Goal: Entertainment & Leisure: Browse casually

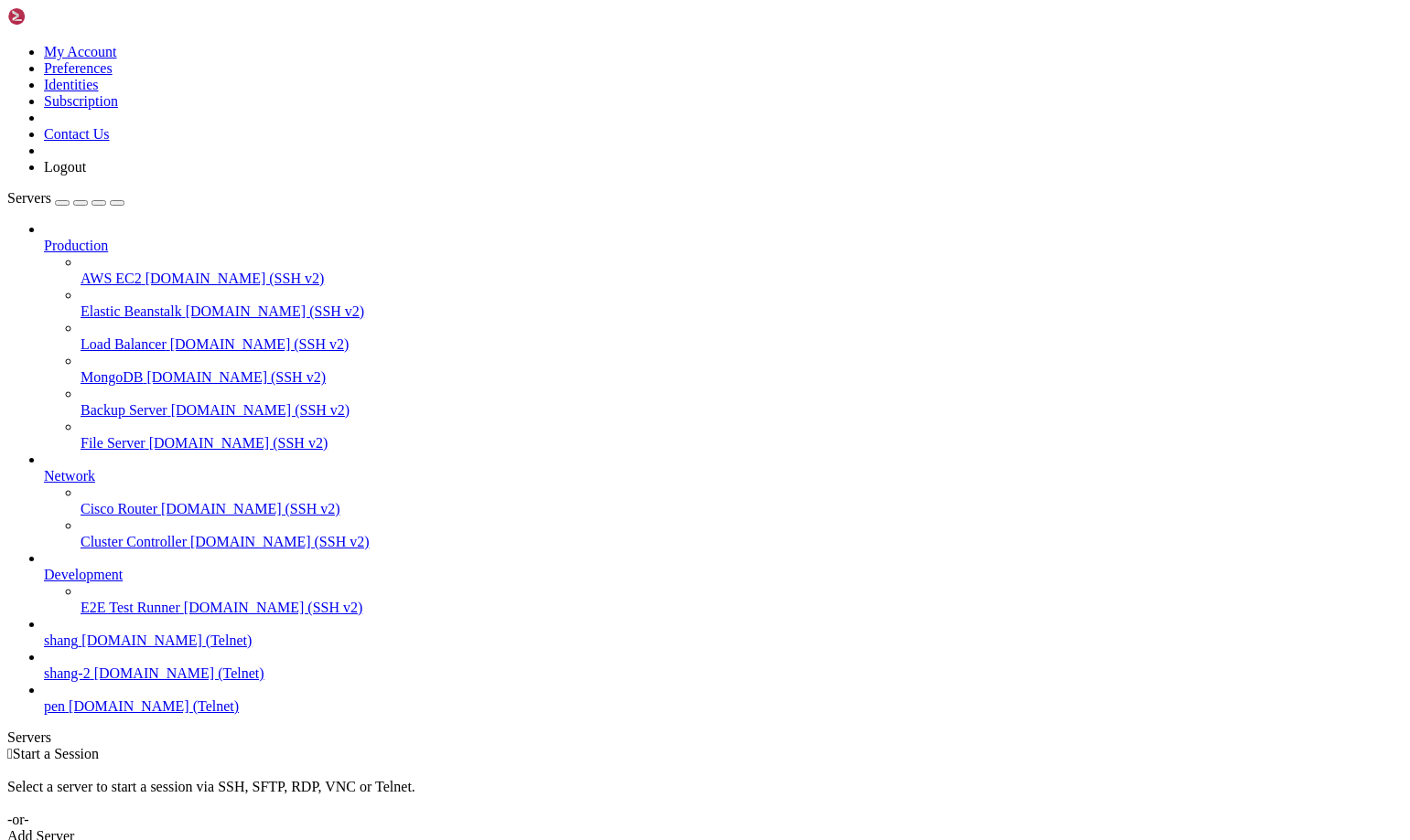
click at [89, 648] on span "[DOMAIN_NAME] (Telnet)" at bounding box center [166, 640] width 170 height 16
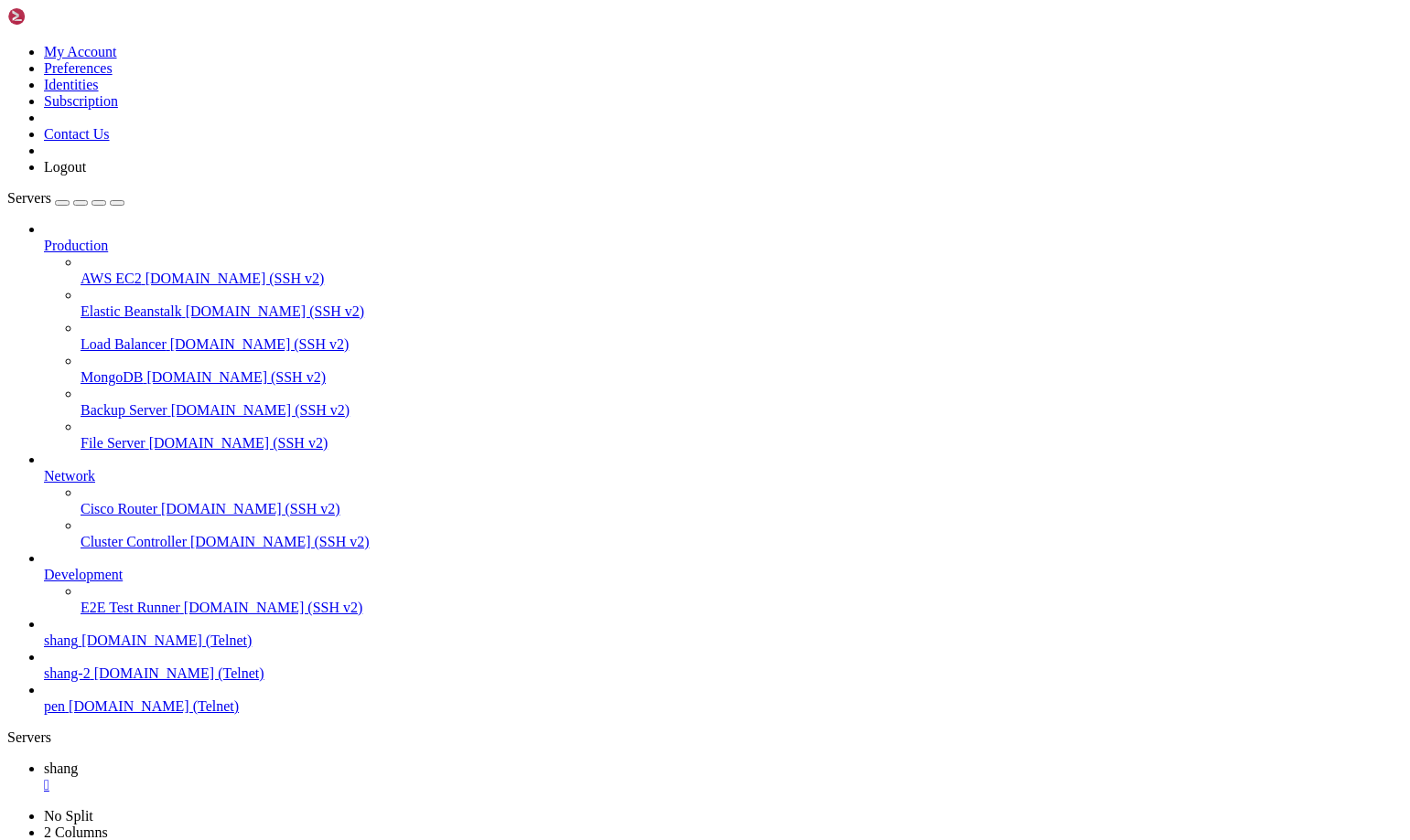
scroll to position [1971, 0]
drag, startPoint x: 33, startPoint y: 1775, endPoint x: 378, endPoint y: 1780, distance: 345.0
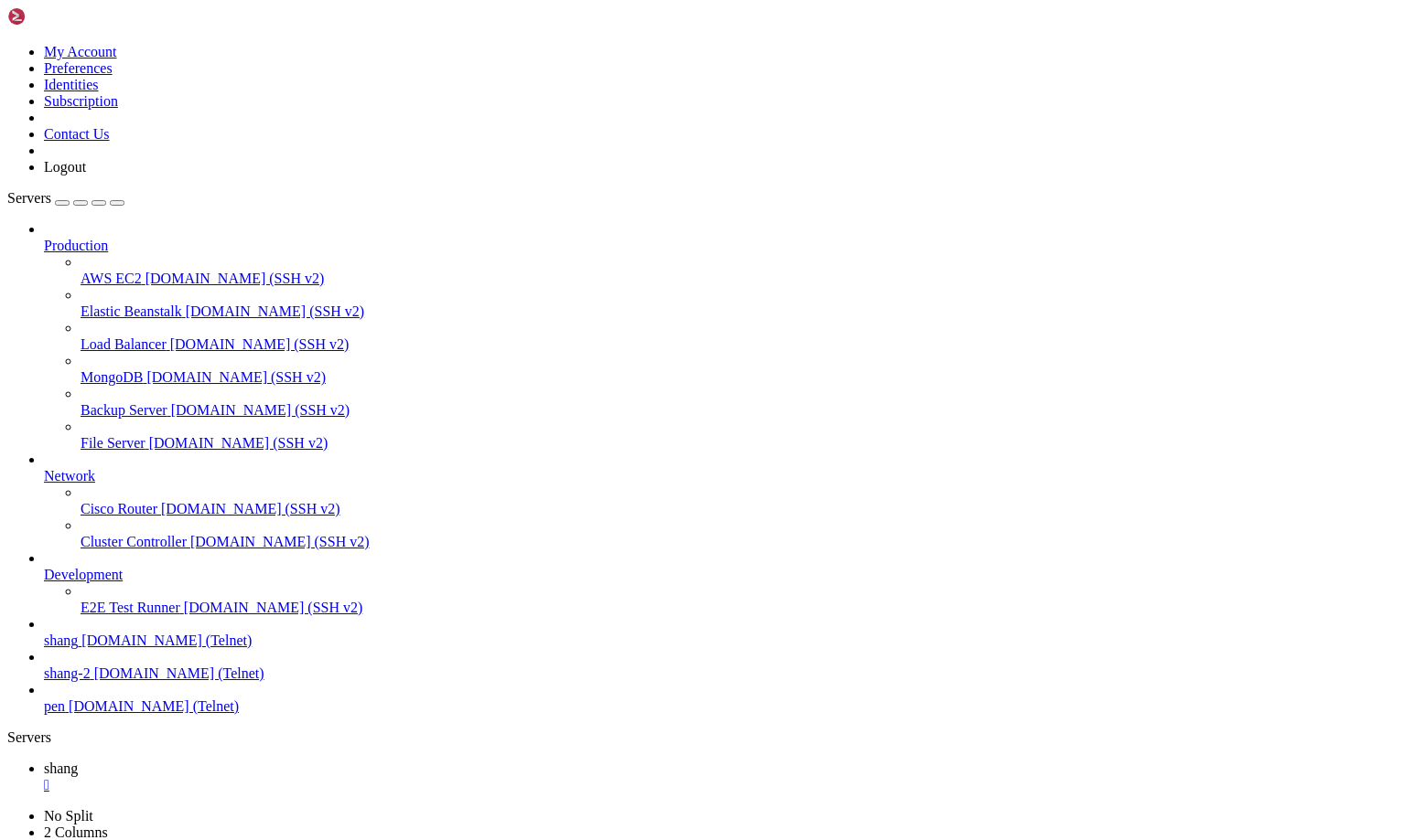
scroll to position [2112, 0]
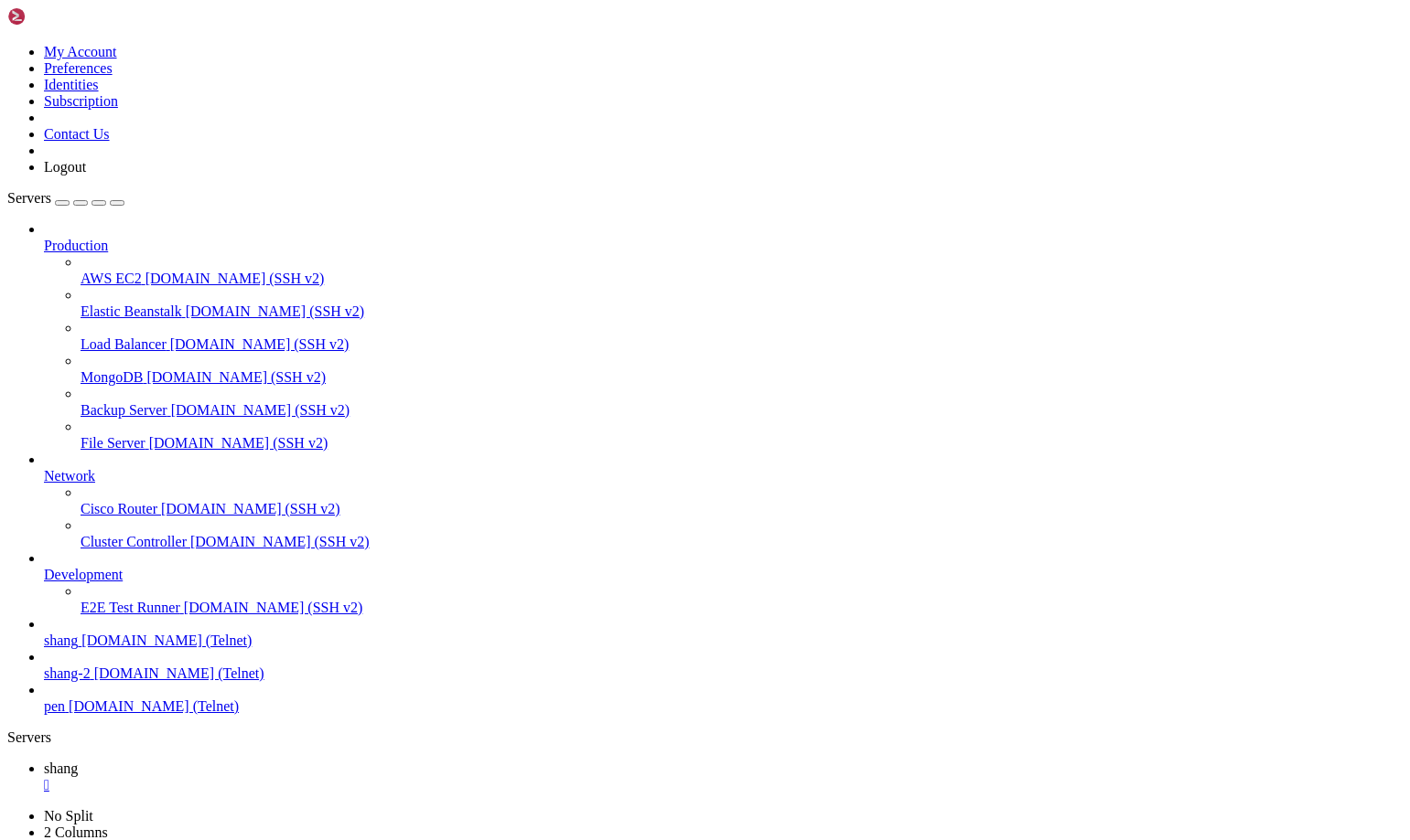
scroll to position [2432, 0]
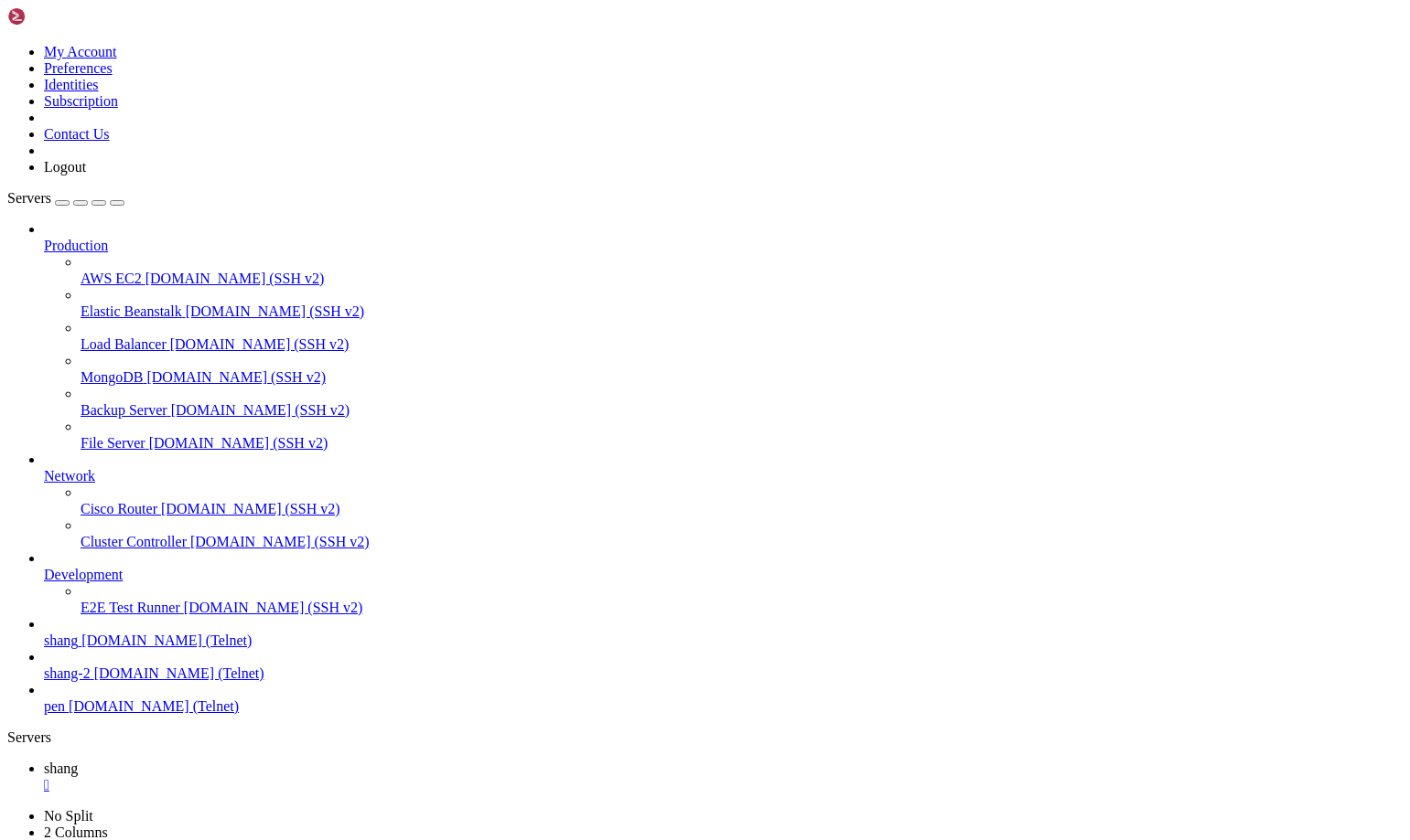
scroll to position [3955, 0]
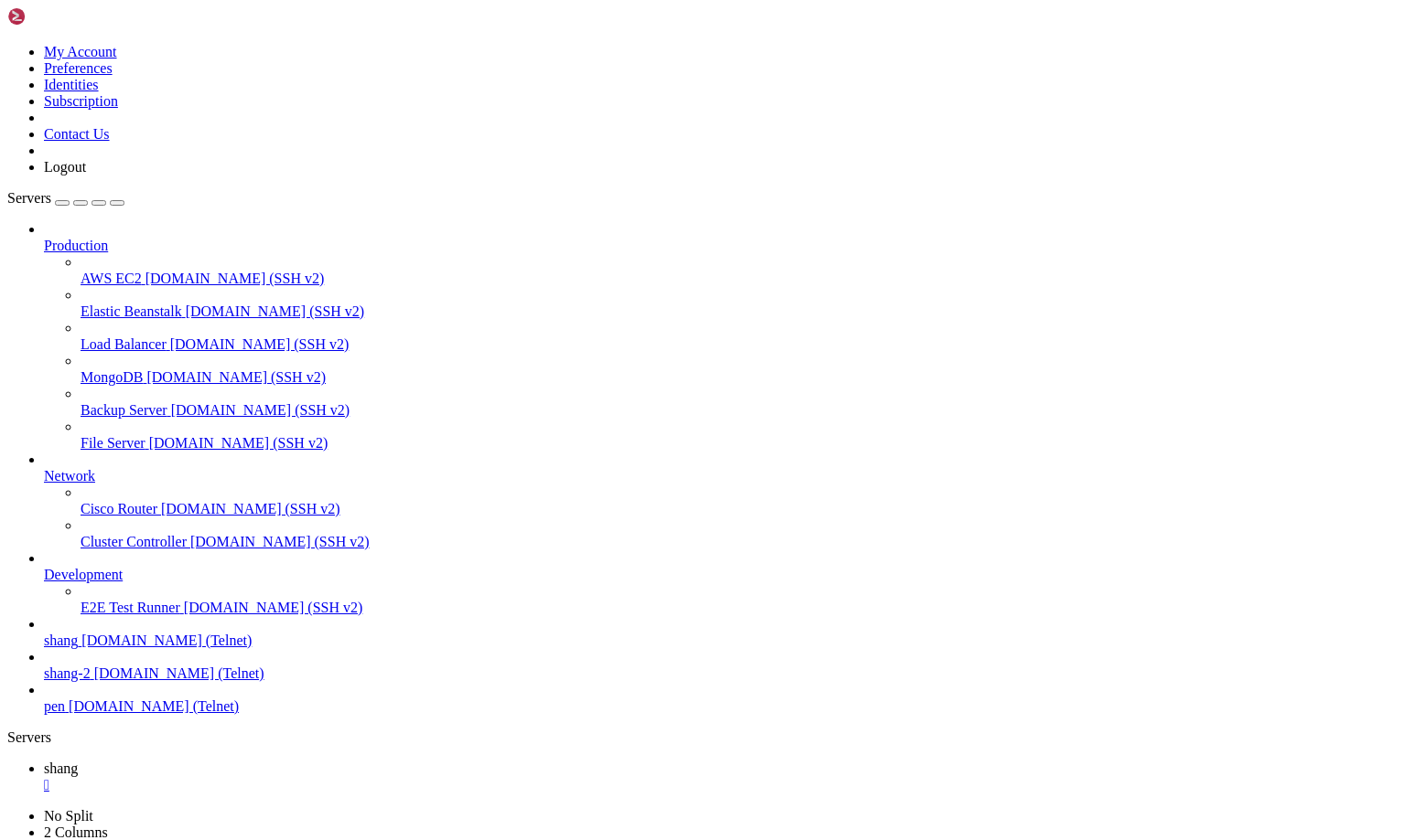
drag, startPoint x: 328, startPoint y: 60, endPoint x: 905, endPoint y: 461, distance: 702.7
click at [905, 461] on body "Loading... My Account Preferences Identities Subscription Contact Us Logout Ser…" at bounding box center [704, 627] width 1395 height 1240
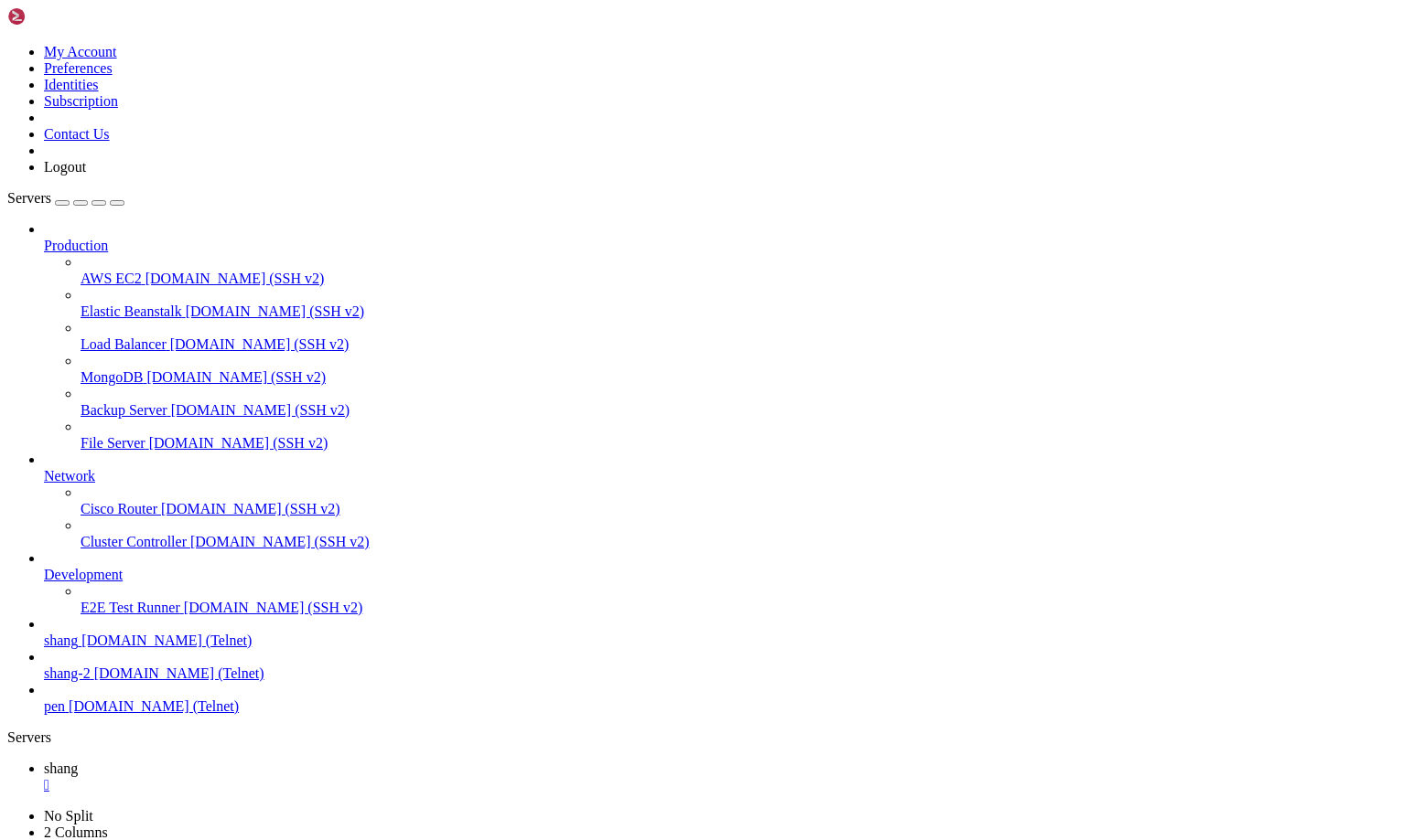
scroll to position [12734, 0]
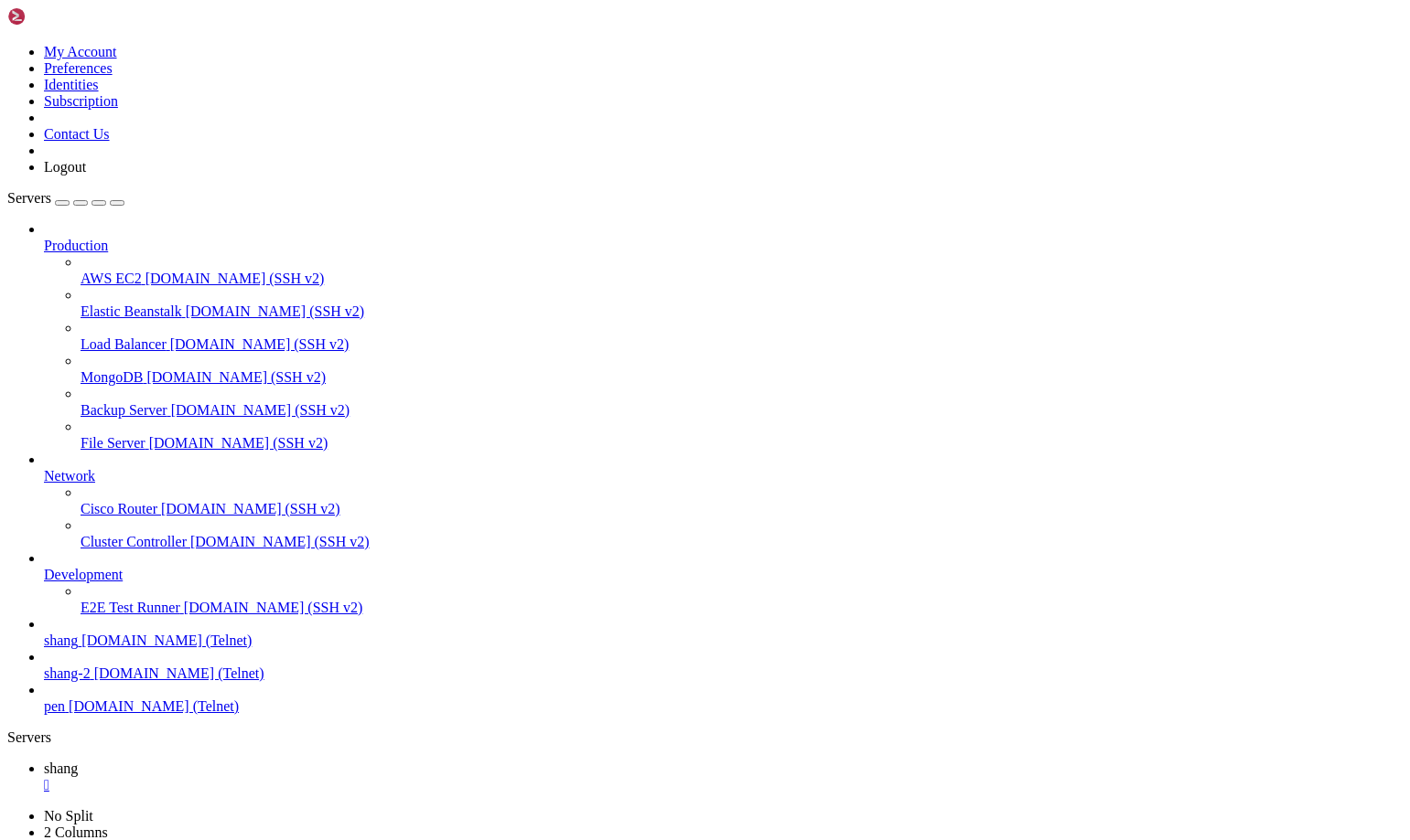
scroll to position [14616, 0]
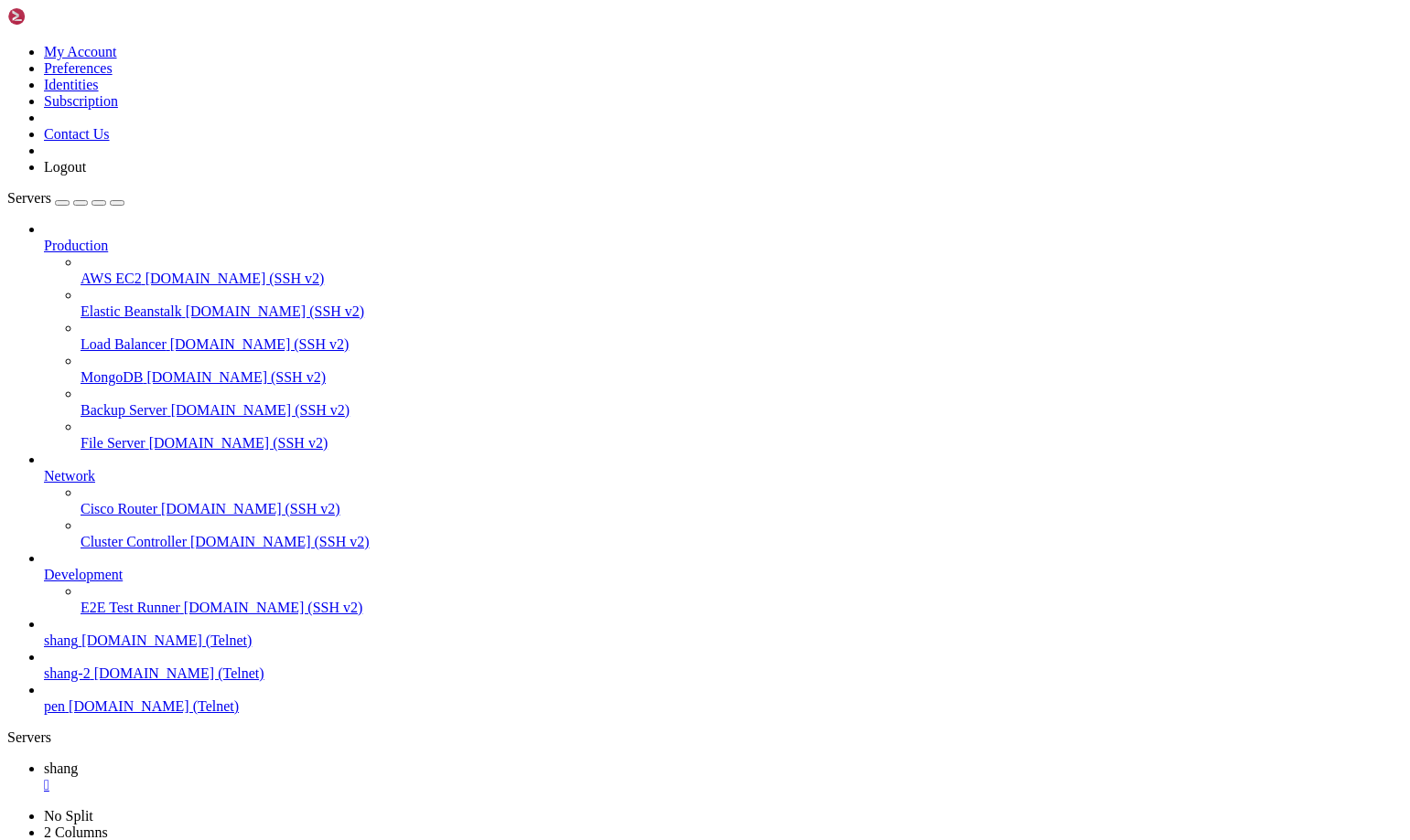
scroll to position [18724, 0]
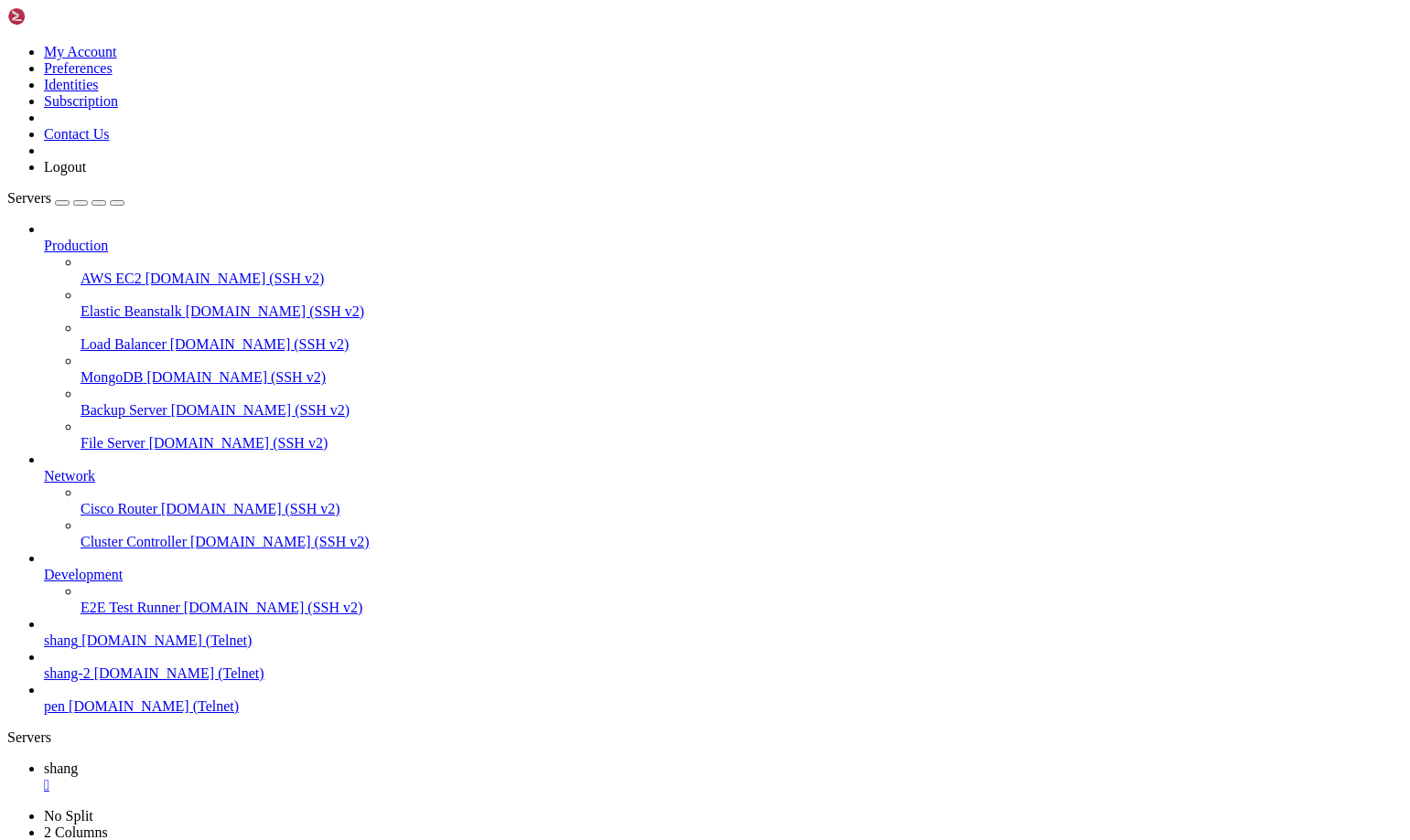
scroll to position [21053, 0]
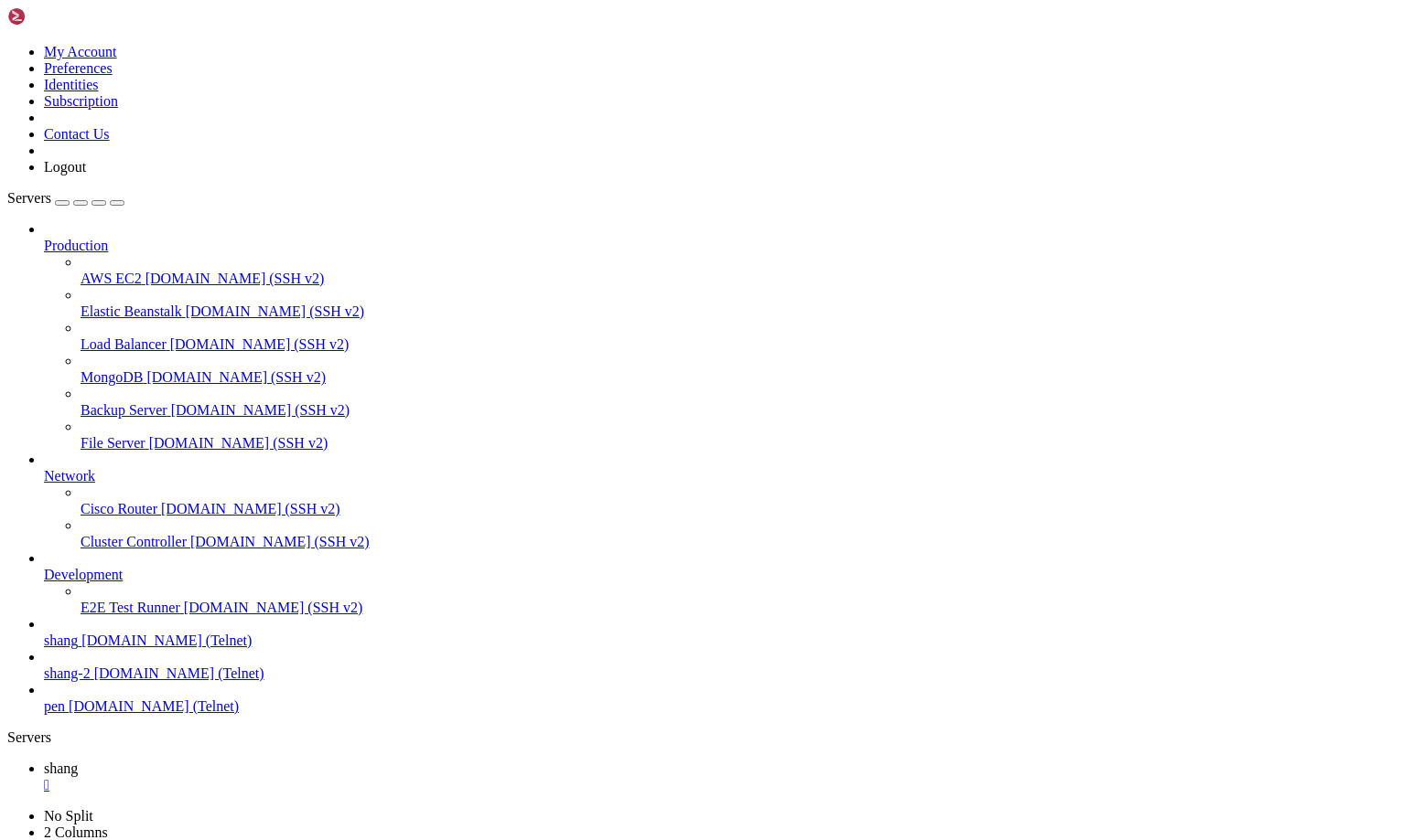
drag, startPoint x: 116, startPoint y: 1432, endPoint x: 19, endPoint y: 1434, distance: 97.0
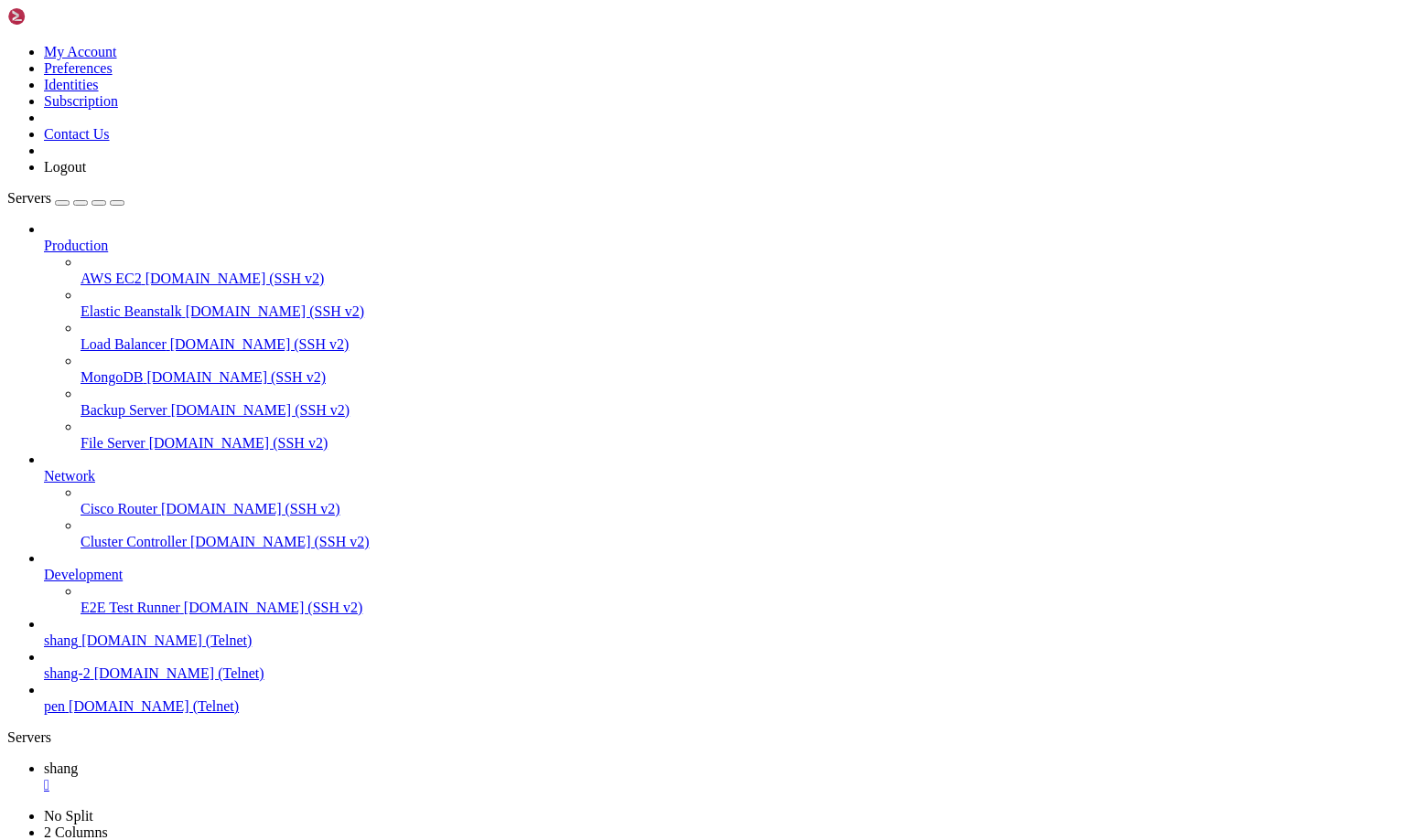
scroll to position [31792, 0]
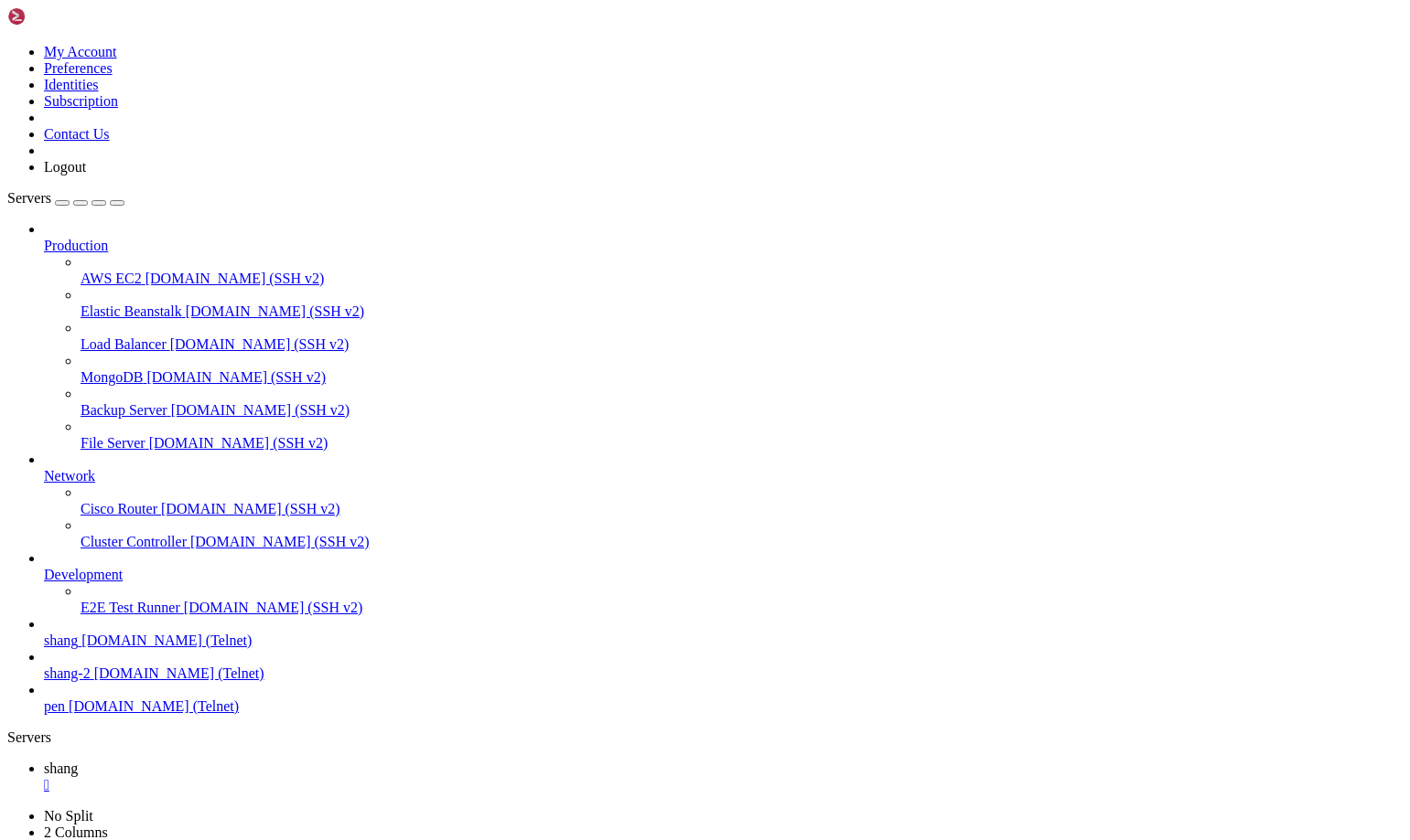
scroll to position [32099, 0]
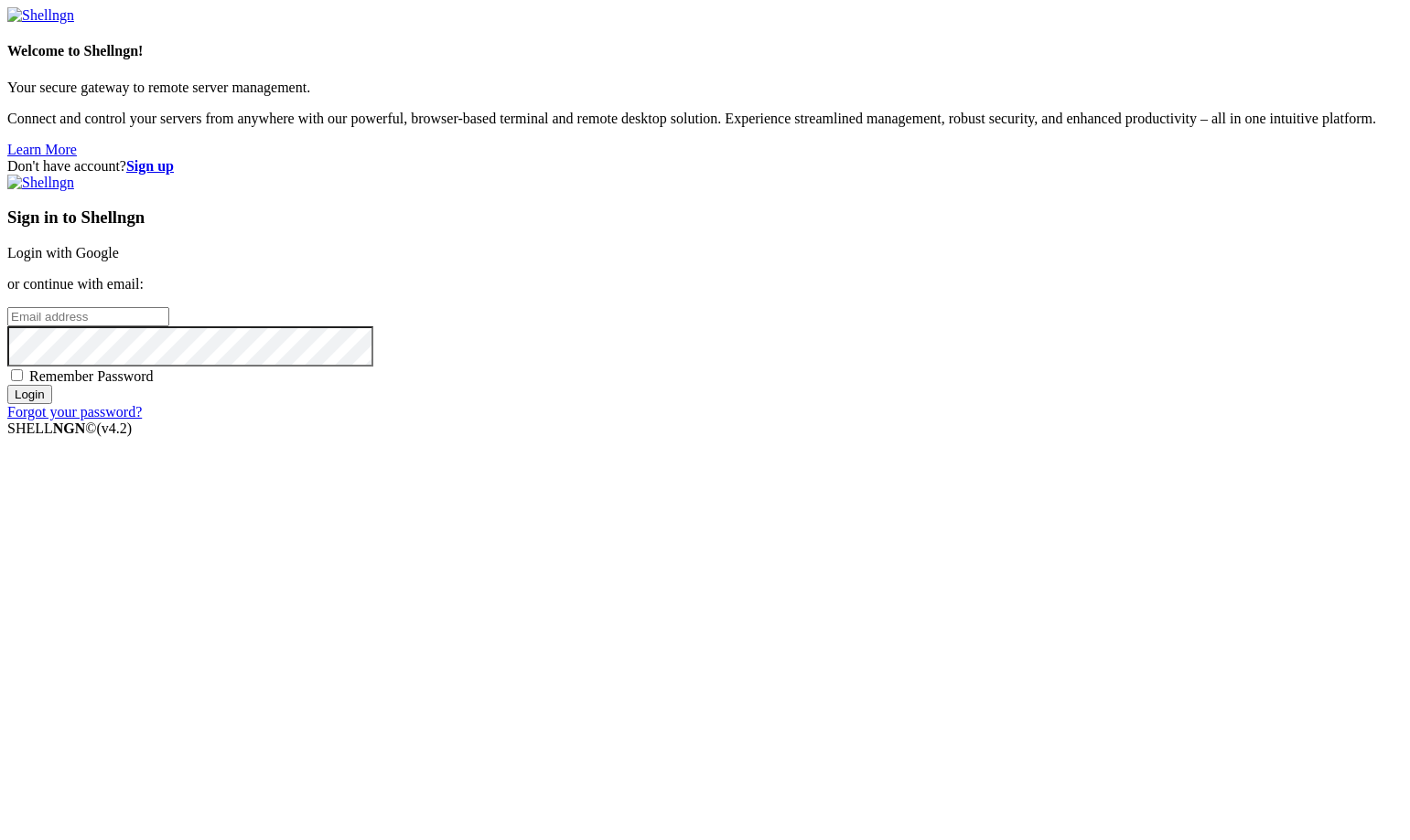
click at [119, 261] on link "Login with Google" at bounding box center [62, 253] width 112 height 16
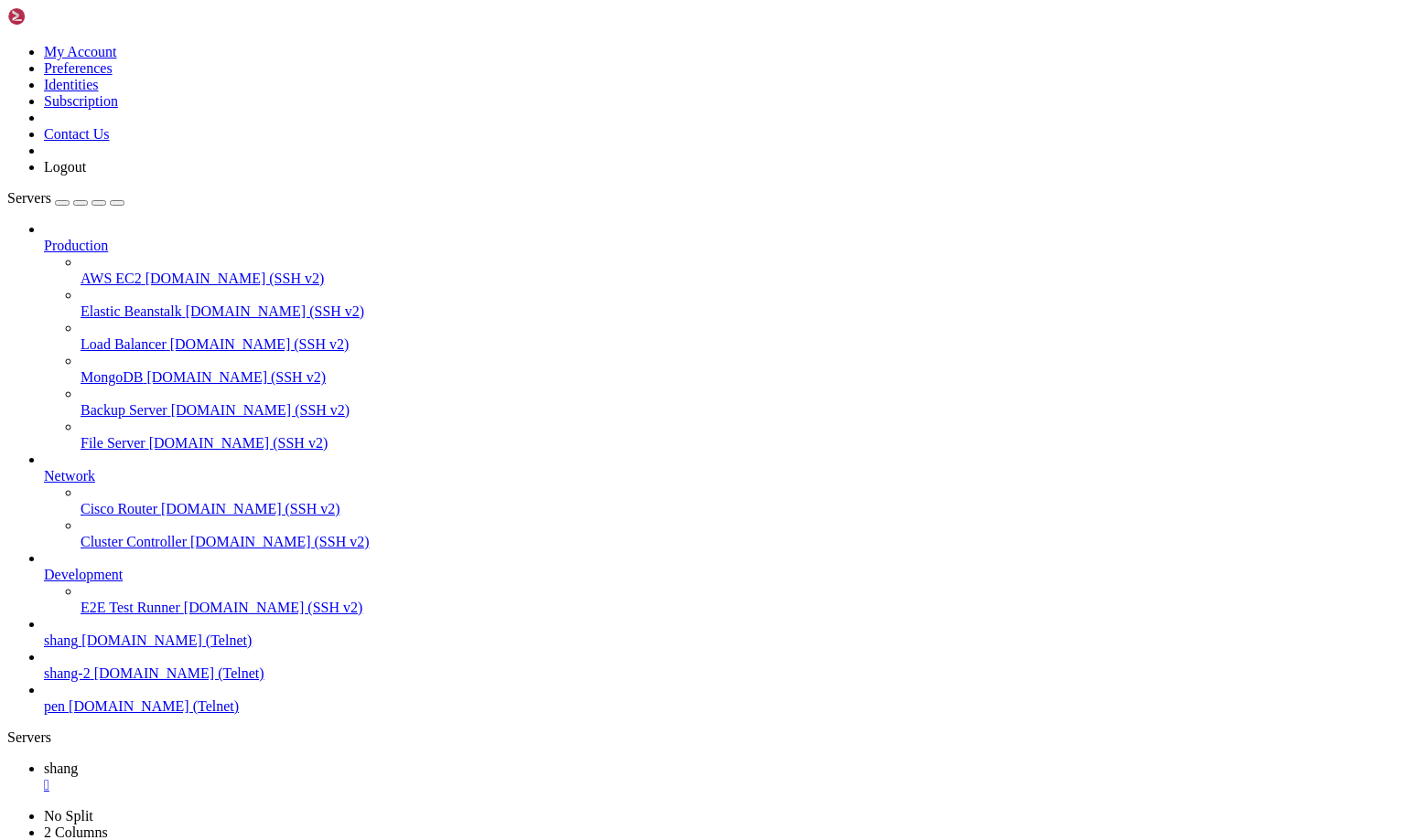
scroll to position [32355, 0]
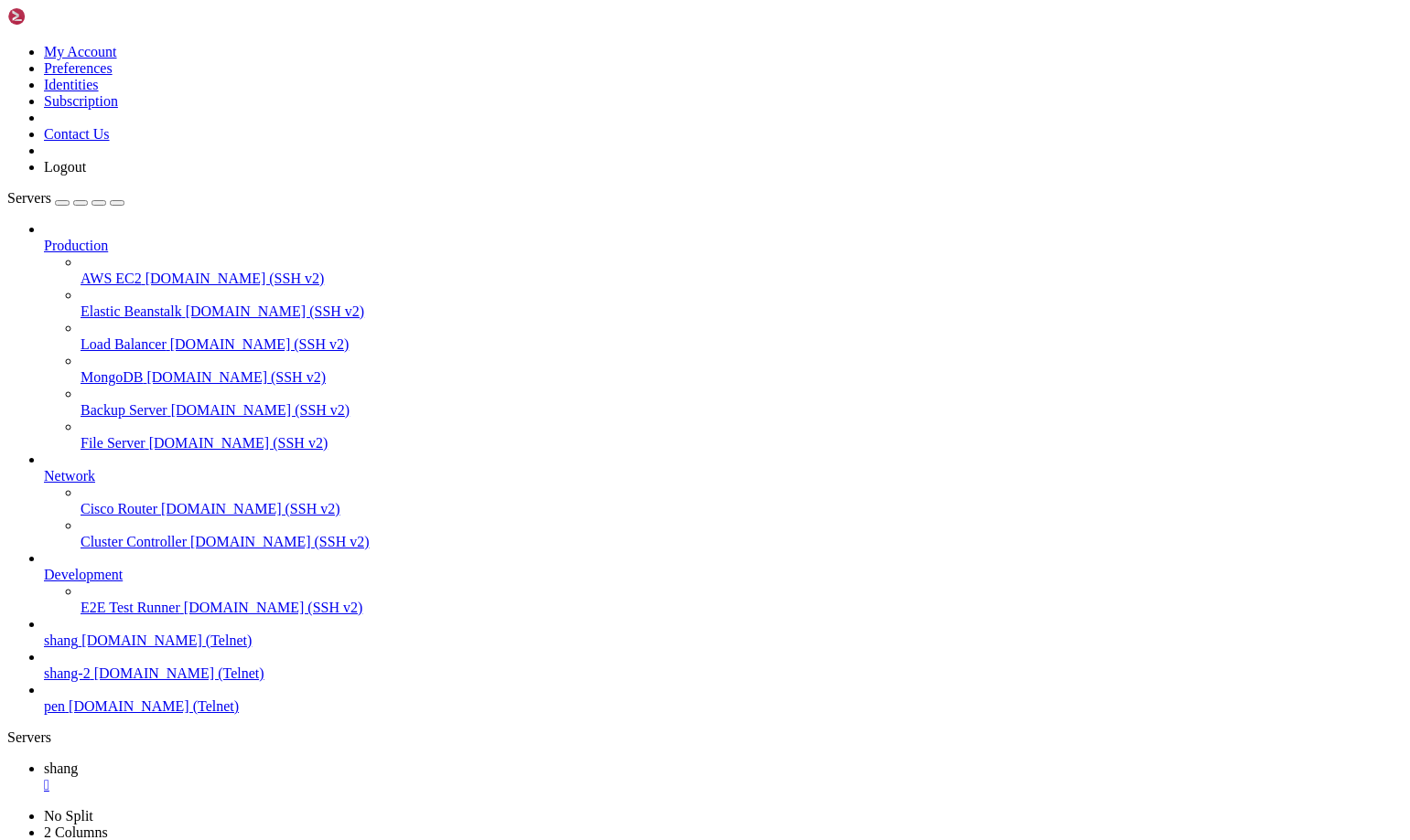
scroll to position [35056, 0]
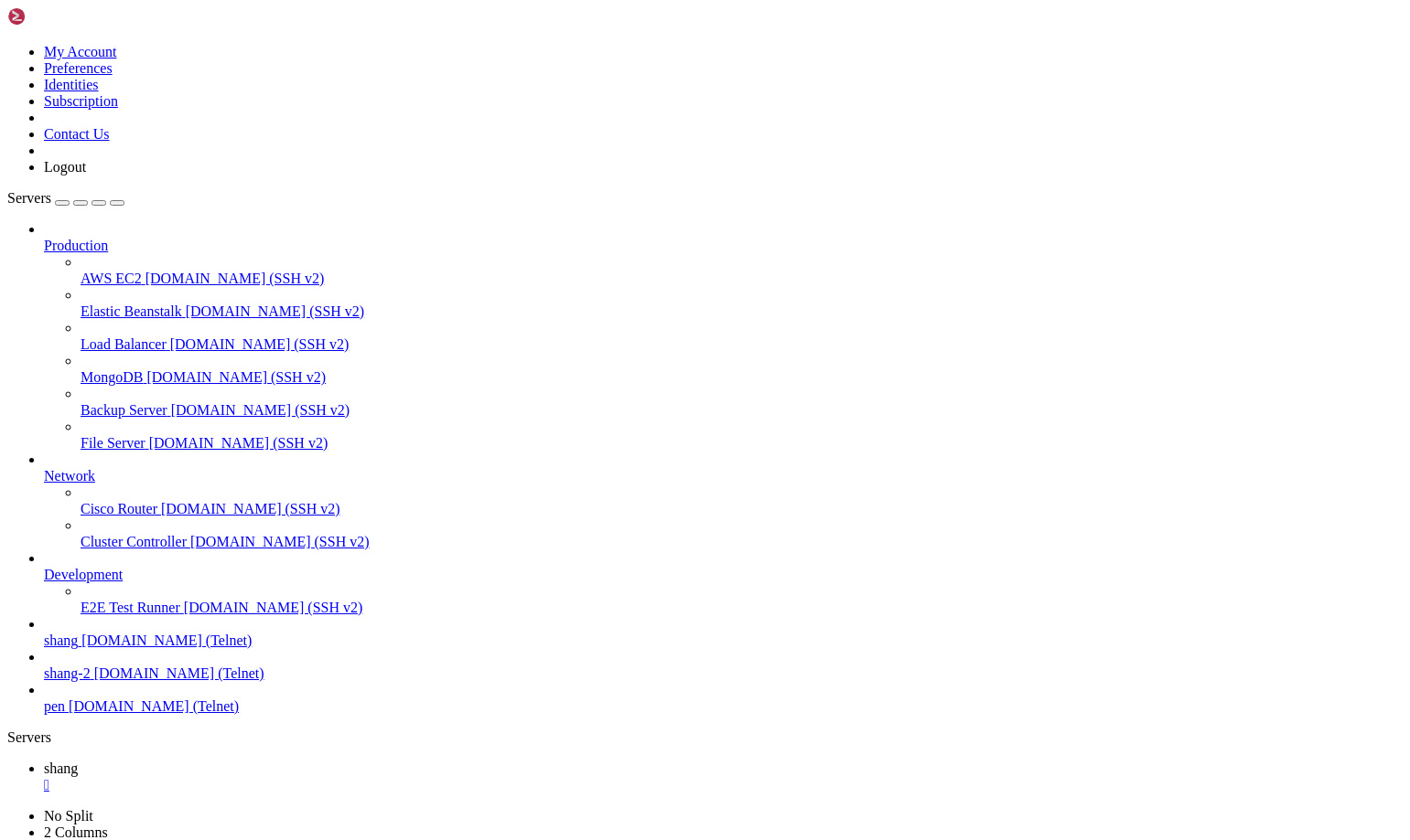
scroll to position [36144, 0]
